Goal: Find specific page/section: Find specific page/section

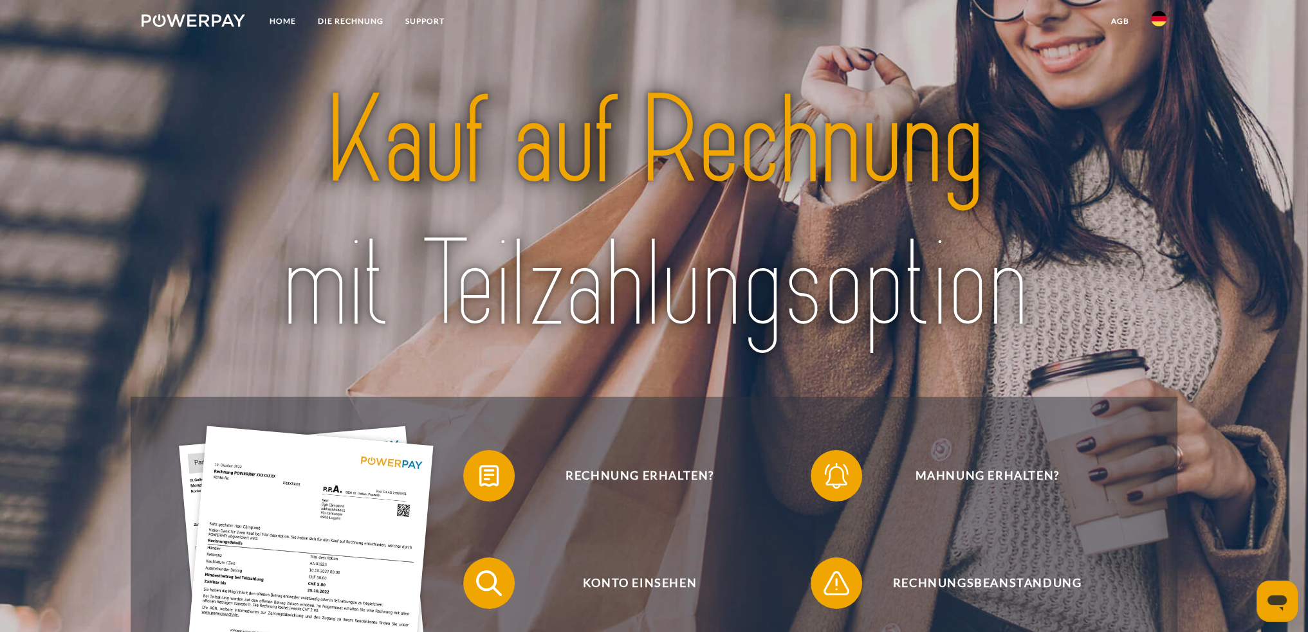
click at [1153, 19] on img at bounding box center [1158, 18] width 15 height 15
click at [1160, 119] on img at bounding box center [1158, 126] width 15 height 15
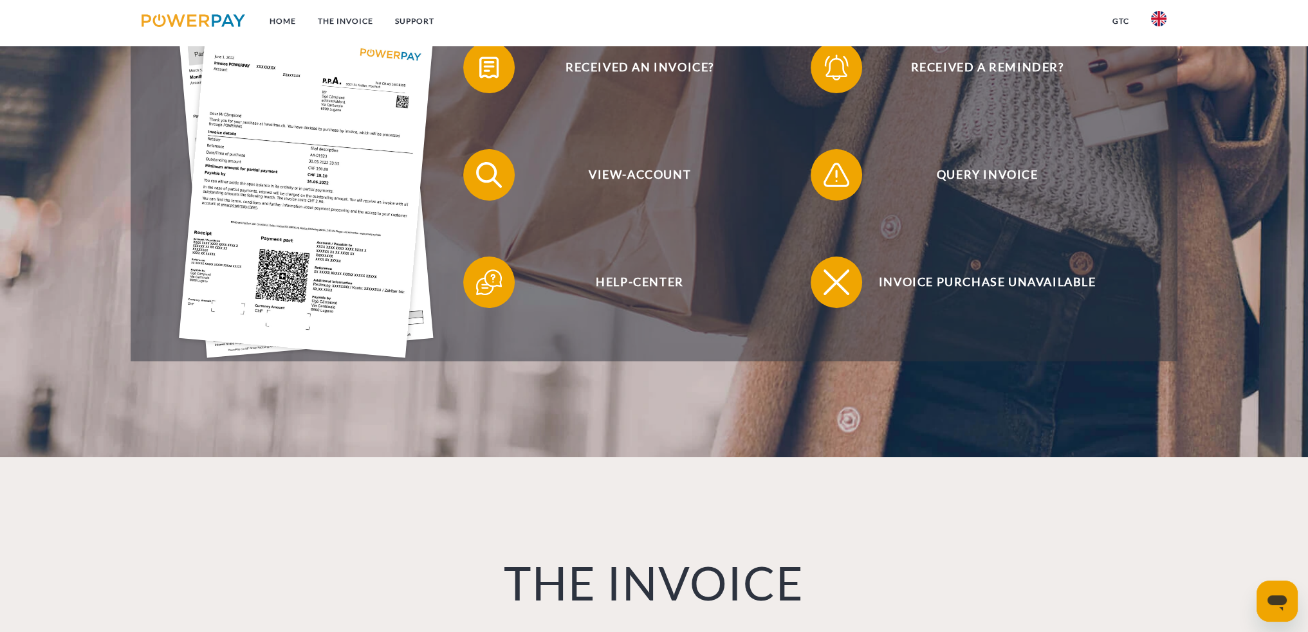
scroll to position [386, 0]
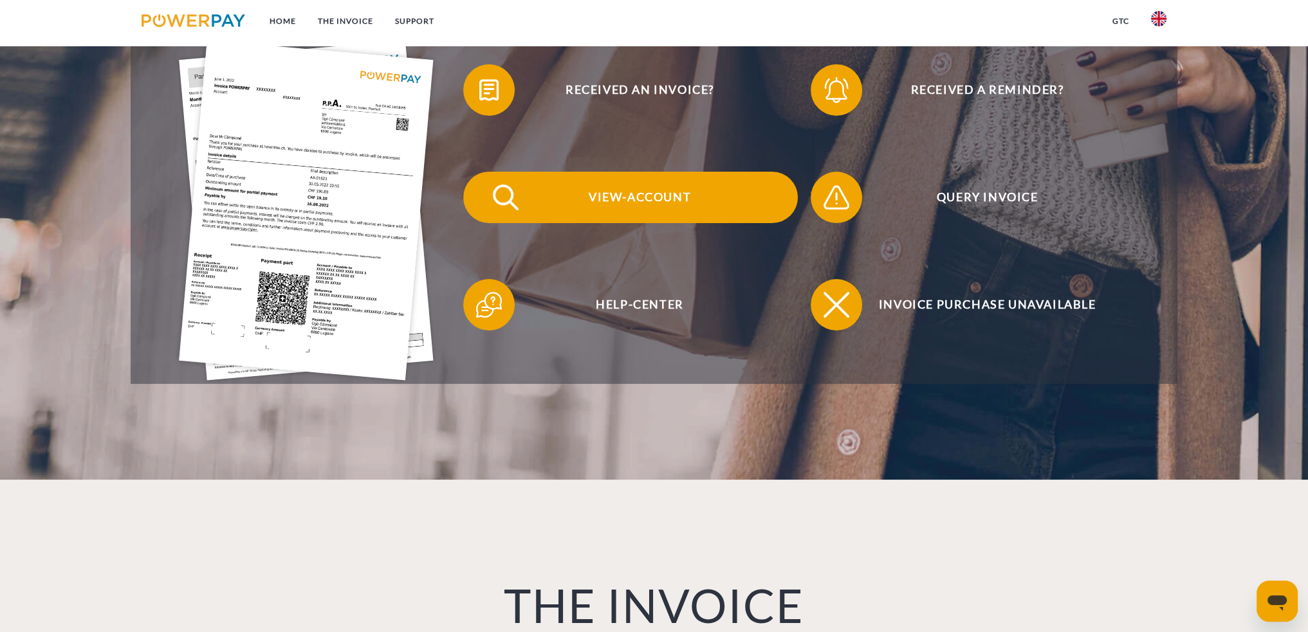
click at [623, 206] on span "View-Account" at bounding box center [639, 197] width 315 height 51
